Goal: Contribute content: Add original content to the website for others to see

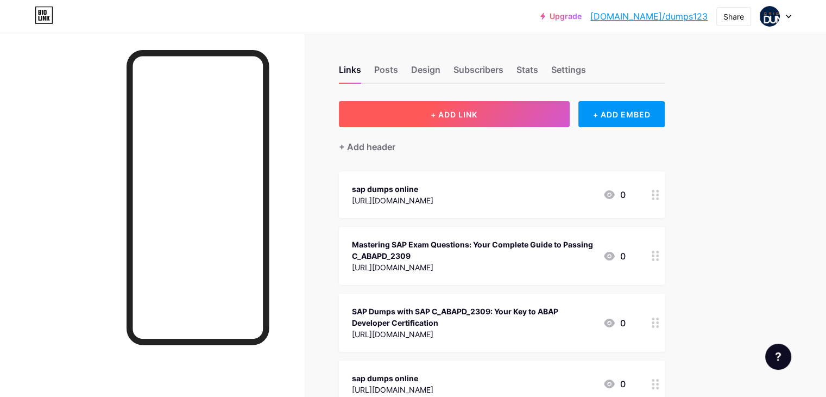
click at [477, 116] on span "+ ADD LINK" at bounding box center [454, 114] width 47 height 9
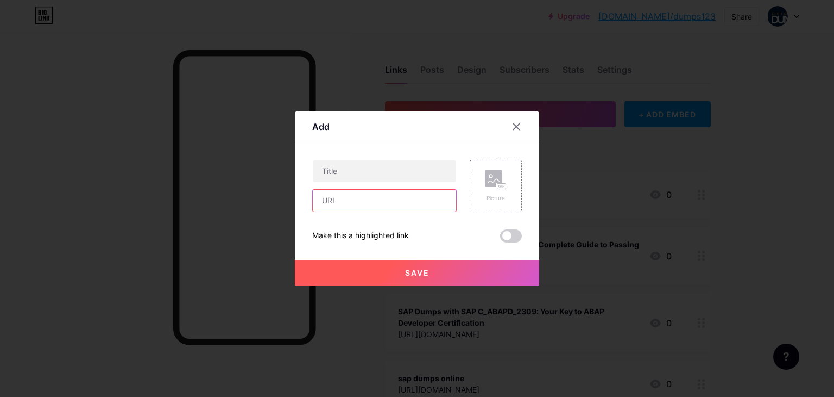
paste input "[URL][DOMAIN_NAME]"
type input "[URL][DOMAIN_NAME]"
click at [356, 171] on input "text" at bounding box center [384, 171] width 143 height 22
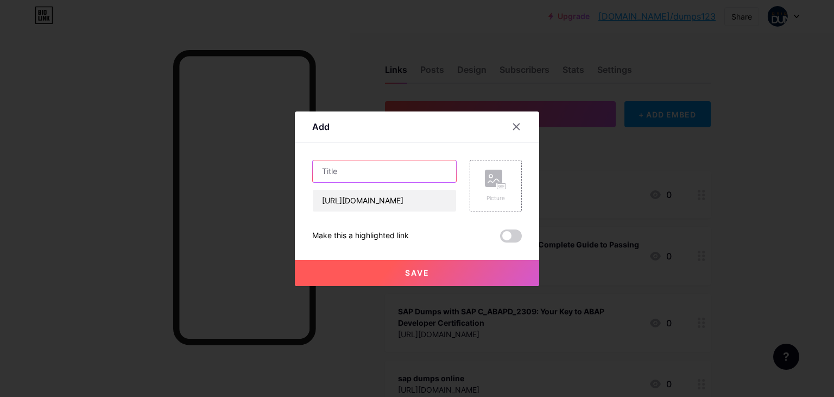
paste input "What Makes C_BCSCX_2502 SAP Dumps in [GEOGRAPHIC_DATA] Reliable?"
type input "What Makes C_BCSCX_2502 SAP Dumps in [GEOGRAPHIC_DATA] Reliable?"
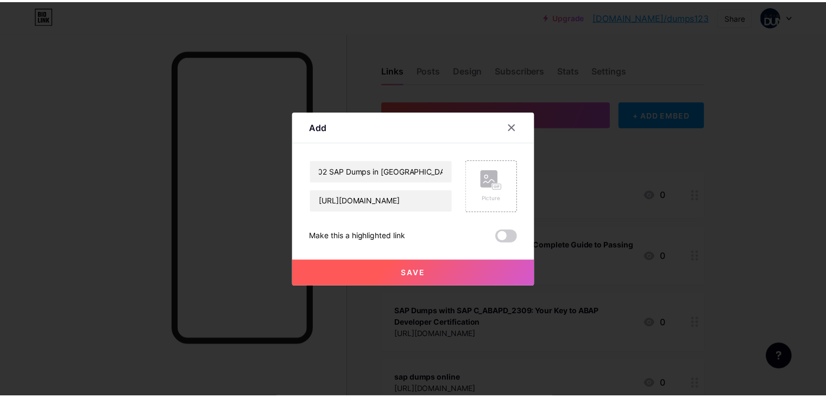
scroll to position [0, 0]
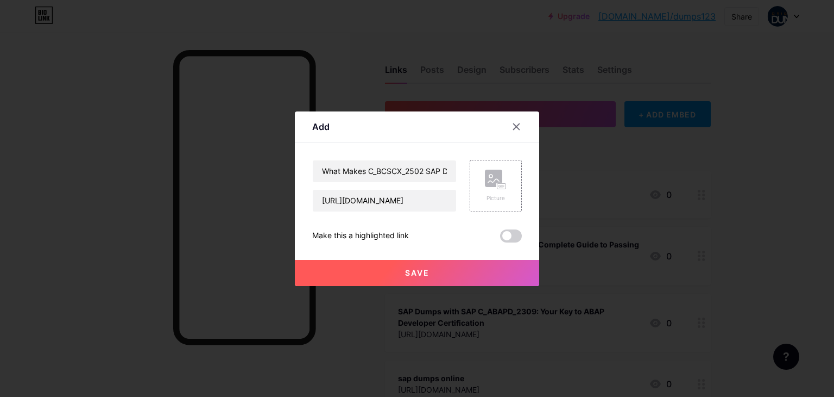
click at [387, 268] on button "Save" at bounding box center [417, 273] width 244 height 26
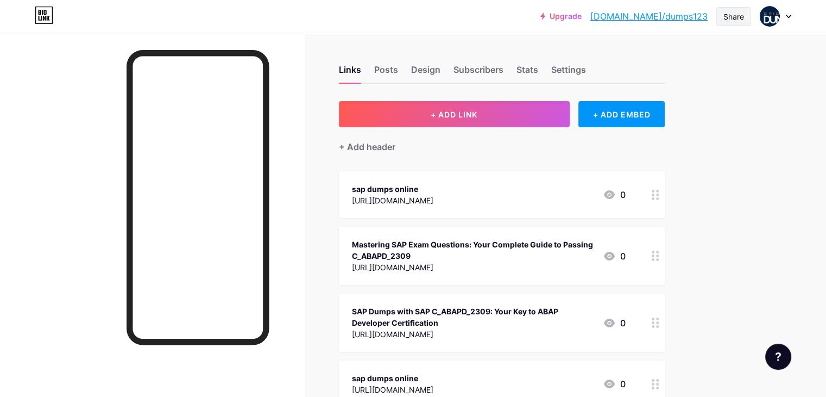
click at [728, 16] on div "Share" at bounding box center [734, 16] width 21 height 11
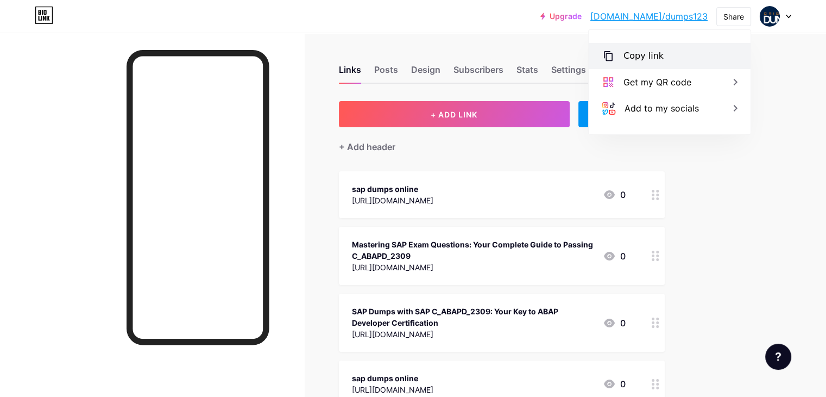
click at [638, 62] on div "Copy link" at bounding box center [644, 55] width 40 height 13
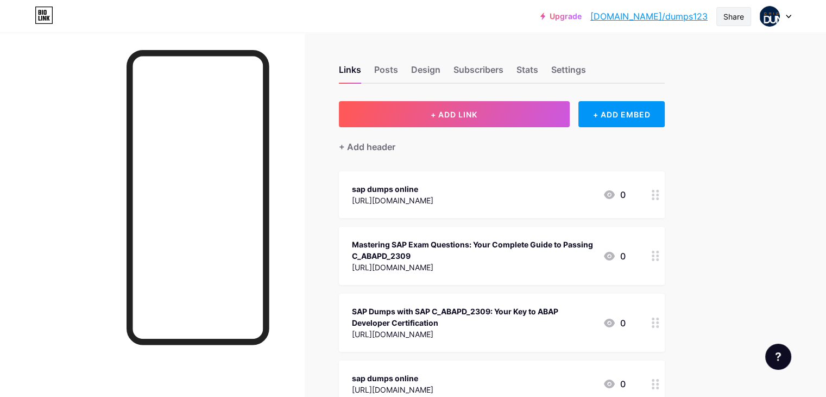
click at [733, 14] on div "Share" at bounding box center [734, 16] width 21 height 11
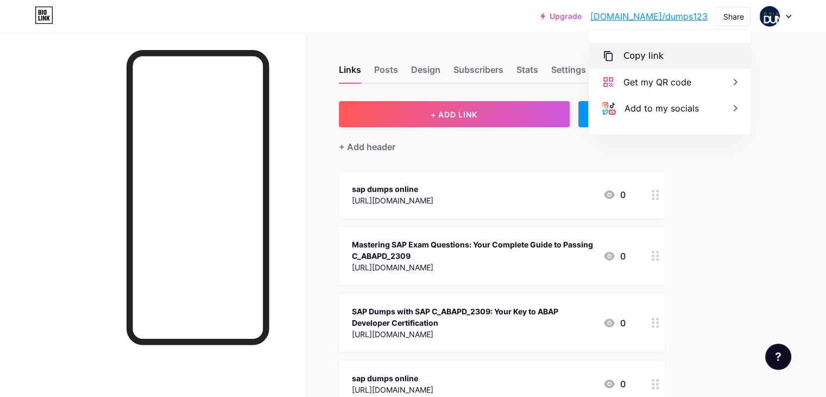
click at [638, 52] on div "Copy link" at bounding box center [644, 55] width 40 height 13
